Goal: Find specific page/section: Find specific page/section

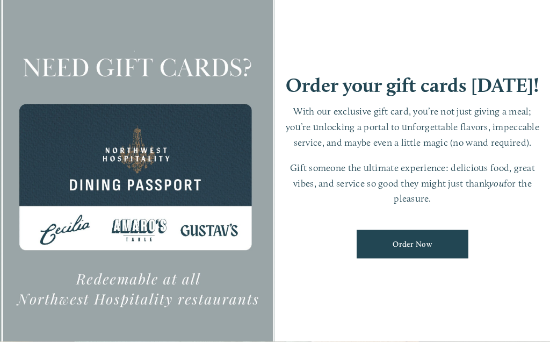
scroll to position [23, 0]
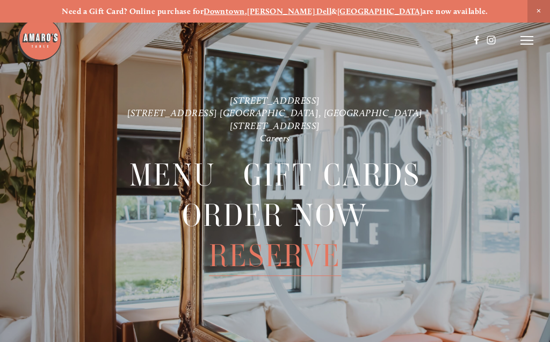
click at [245, 13] on strong "Downtown" at bounding box center [224, 11] width 41 height 10
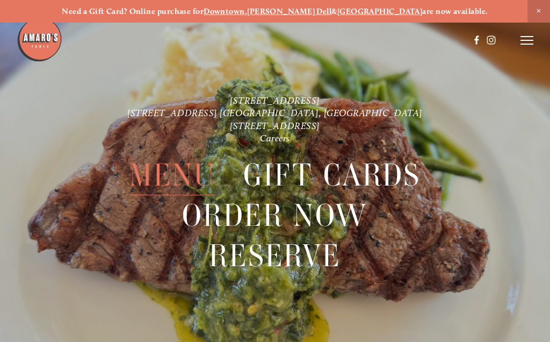
click at [188, 181] on span "Menu" at bounding box center [172, 175] width 87 height 40
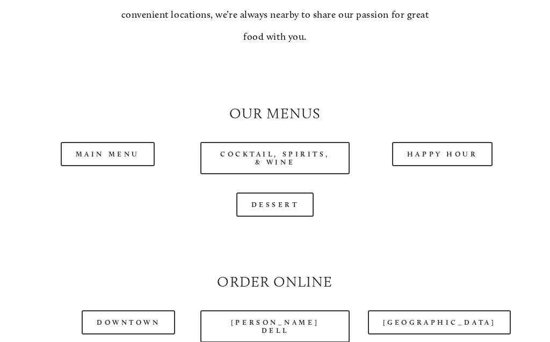
scroll to position [873, 0]
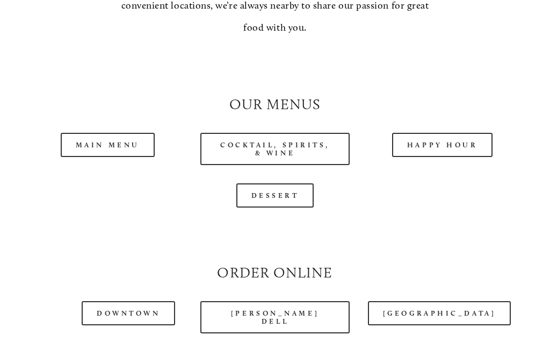
click at [121, 133] on link "Main Menu" at bounding box center [108, 145] width 94 height 24
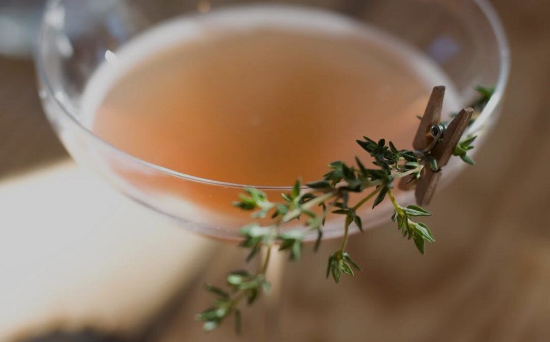
scroll to position [23, 0]
